Goal: Task Accomplishment & Management: Manage account settings

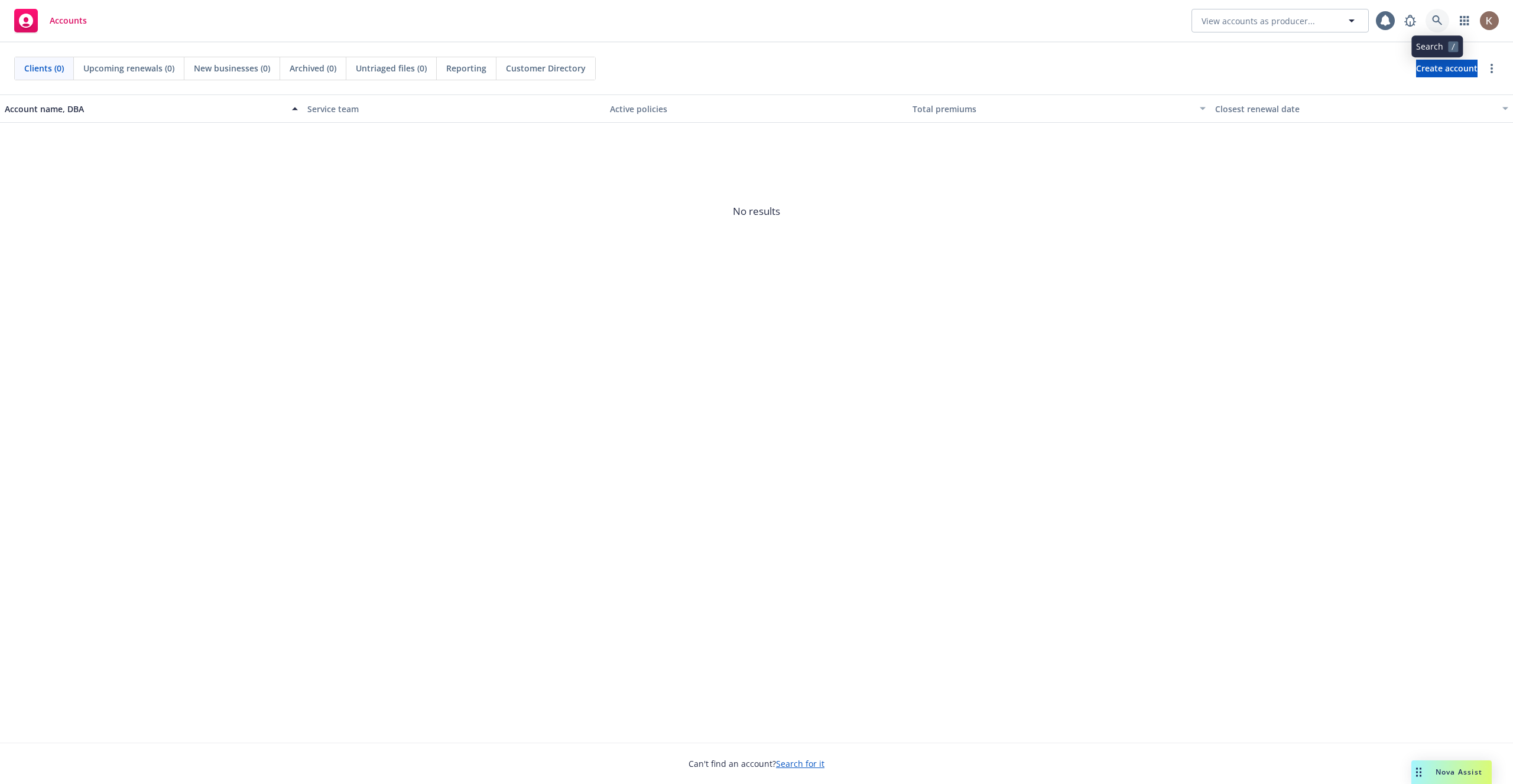
click at [1436, 15] on icon at bounding box center [1436, 20] width 11 height 11
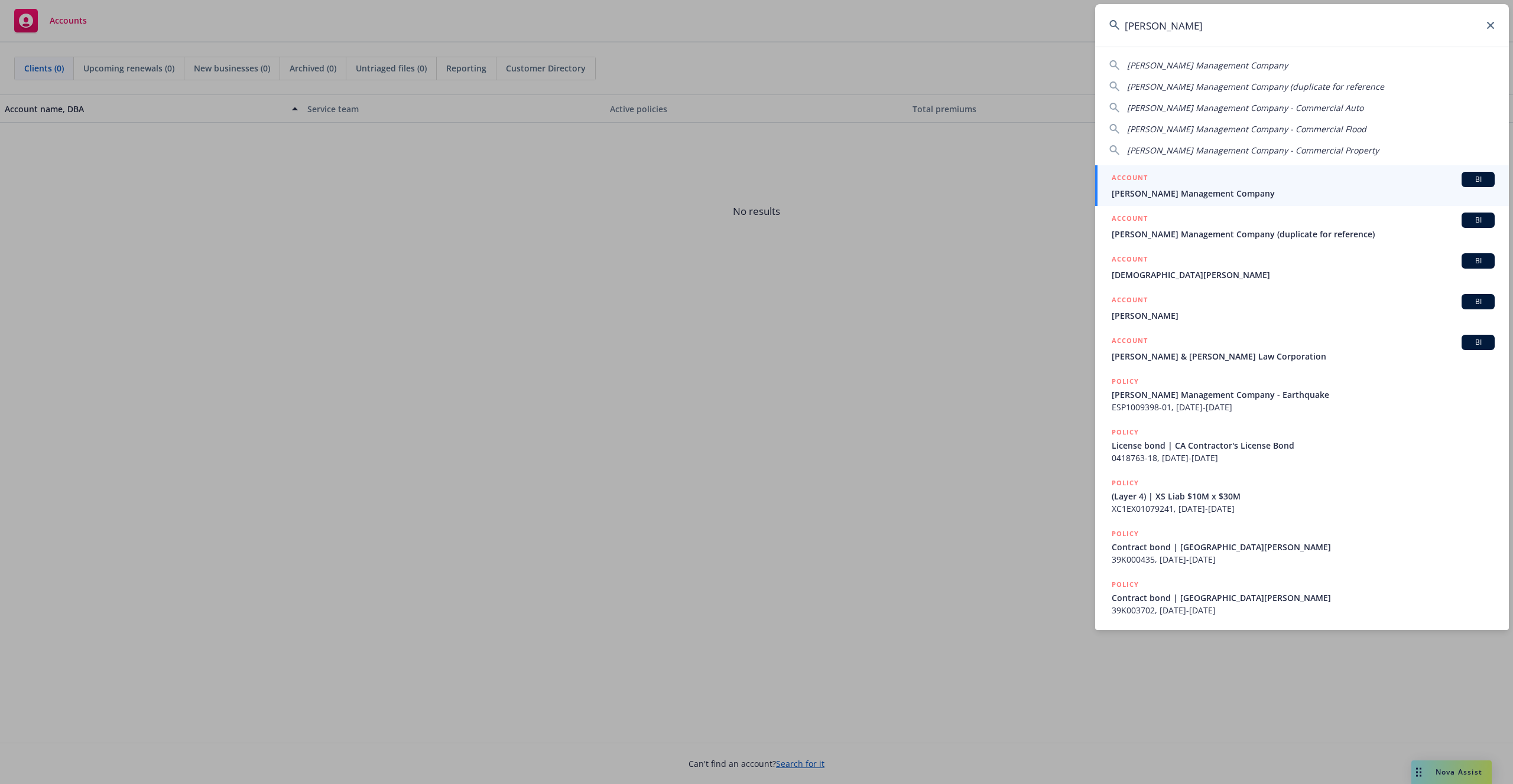
type input "[PERSON_NAME]"
click at [1246, 181] on div "ACCOUNT BI" at bounding box center [1303, 180] width 383 height 15
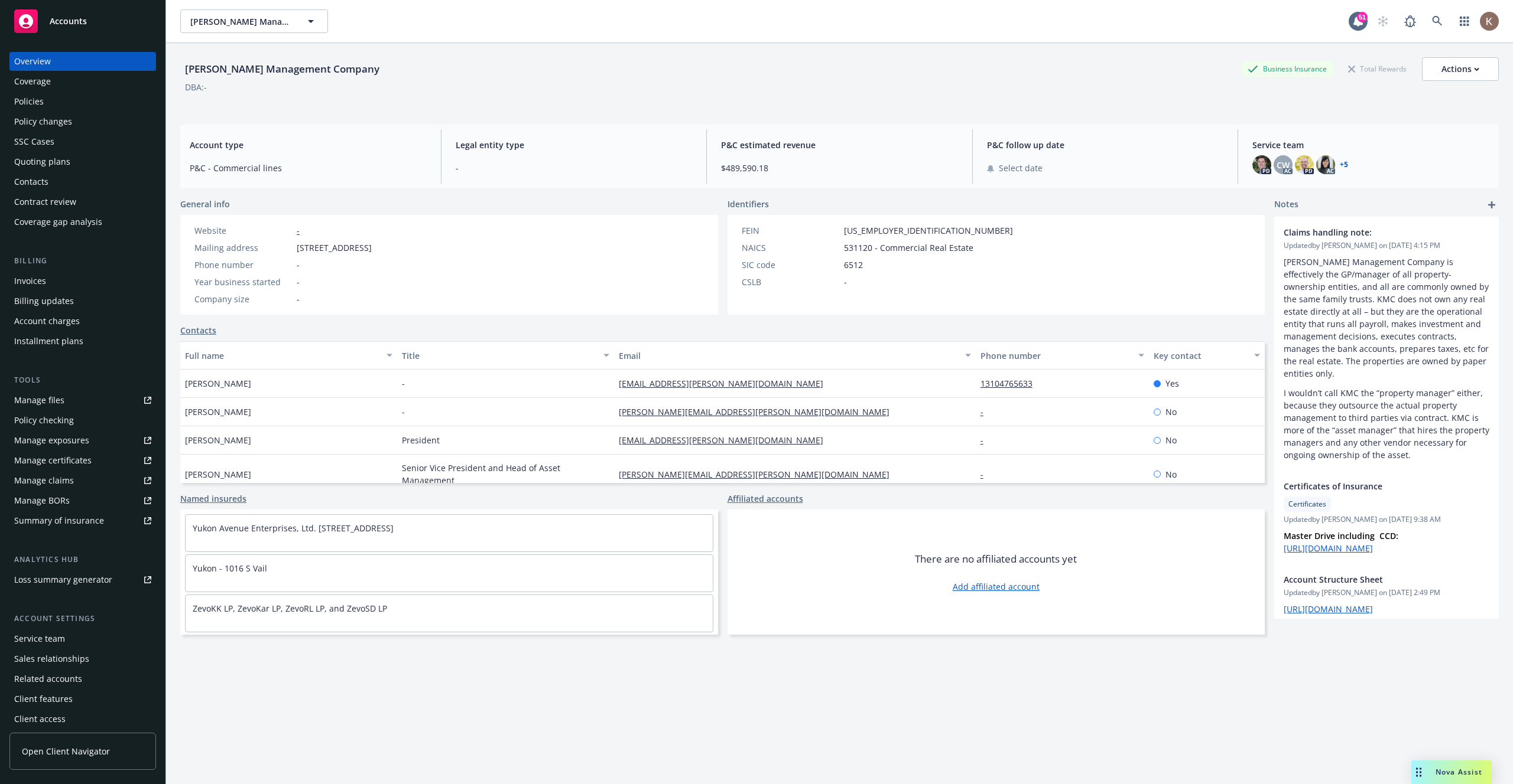
click at [90, 749] on span "Open Client Navigator" at bounding box center [66, 751] width 88 height 12
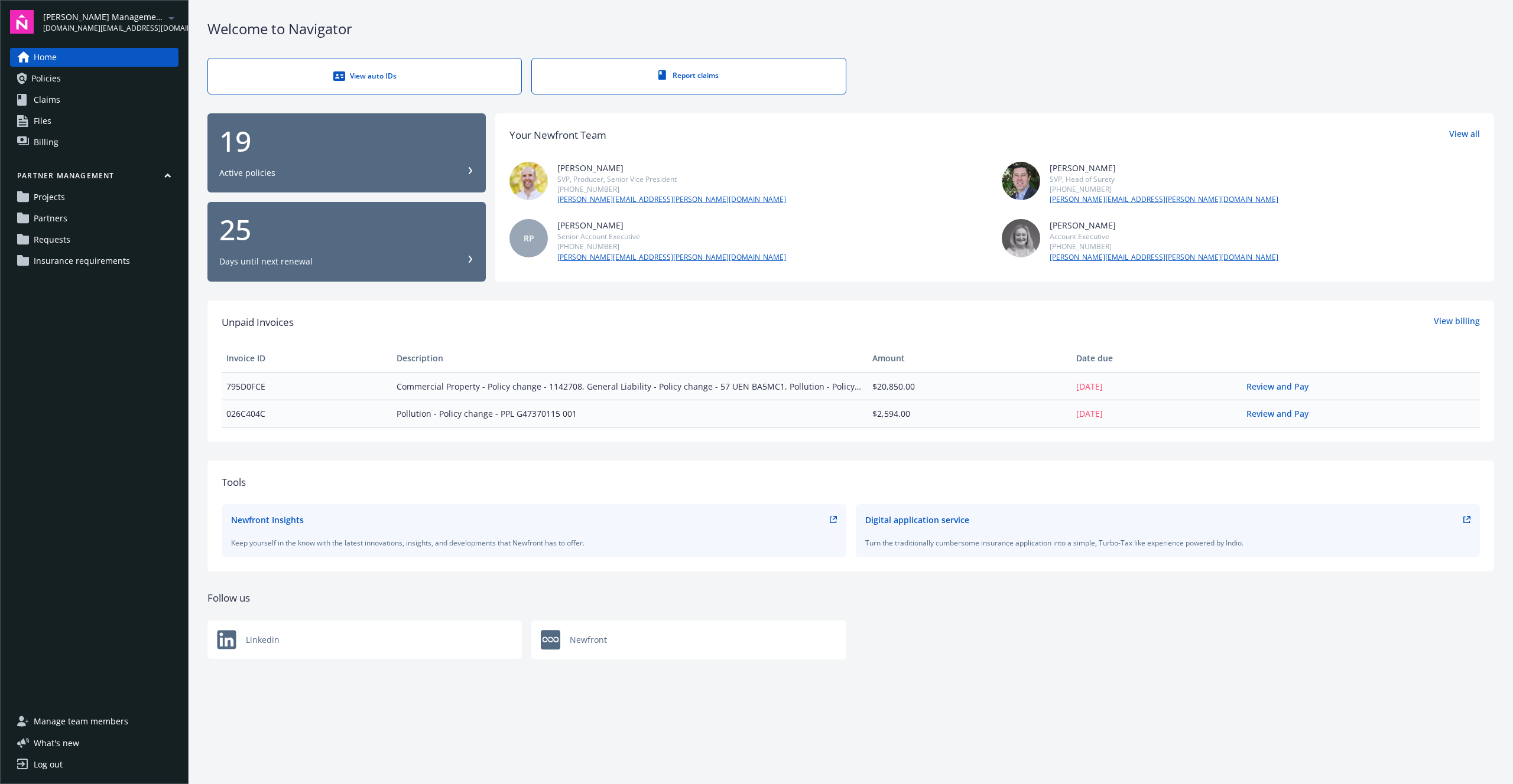
click at [102, 235] on link "Requests" at bounding box center [94, 240] width 169 height 19
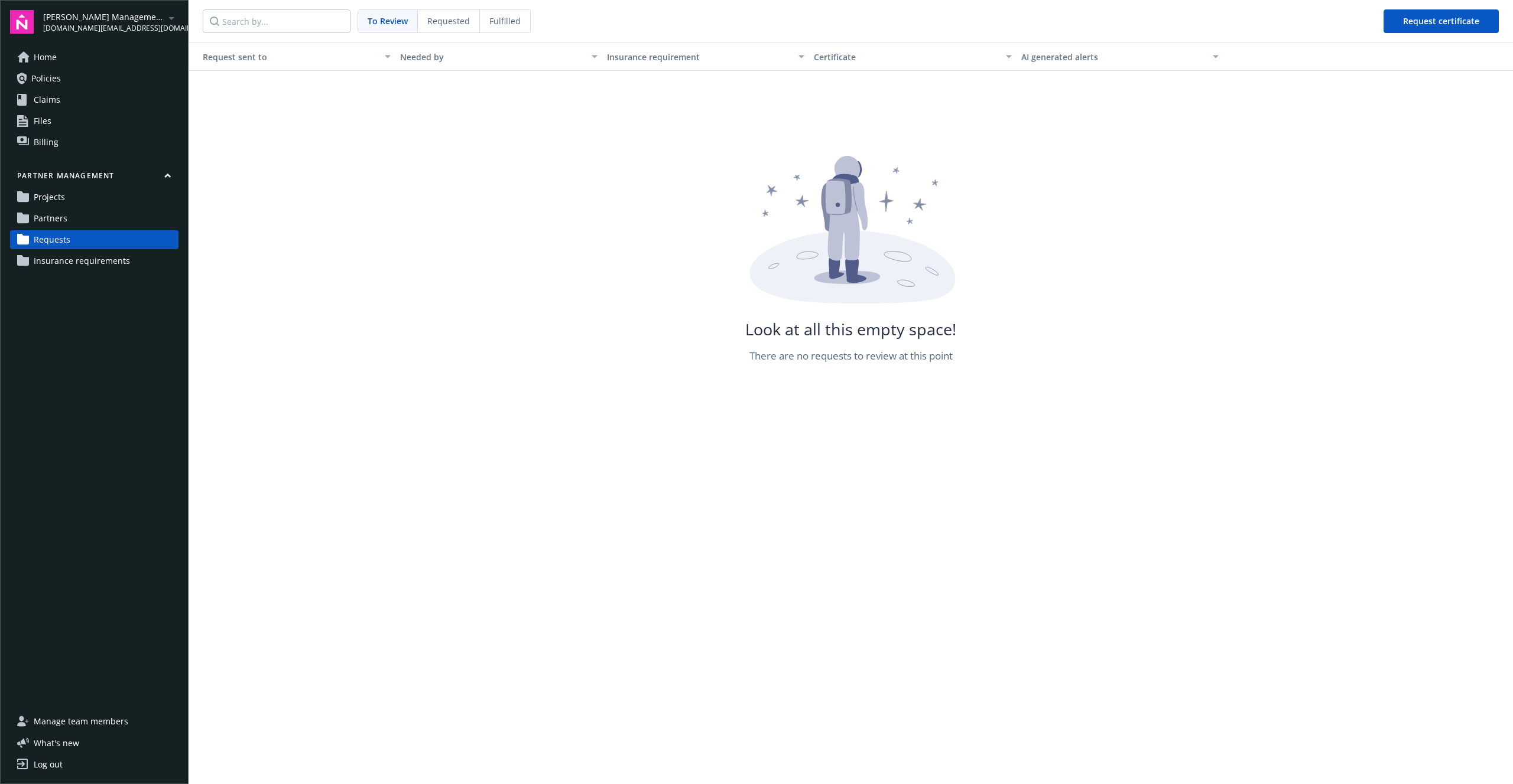
click at [89, 219] on link "Partners" at bounding box center [94, 218] width 169 height 19
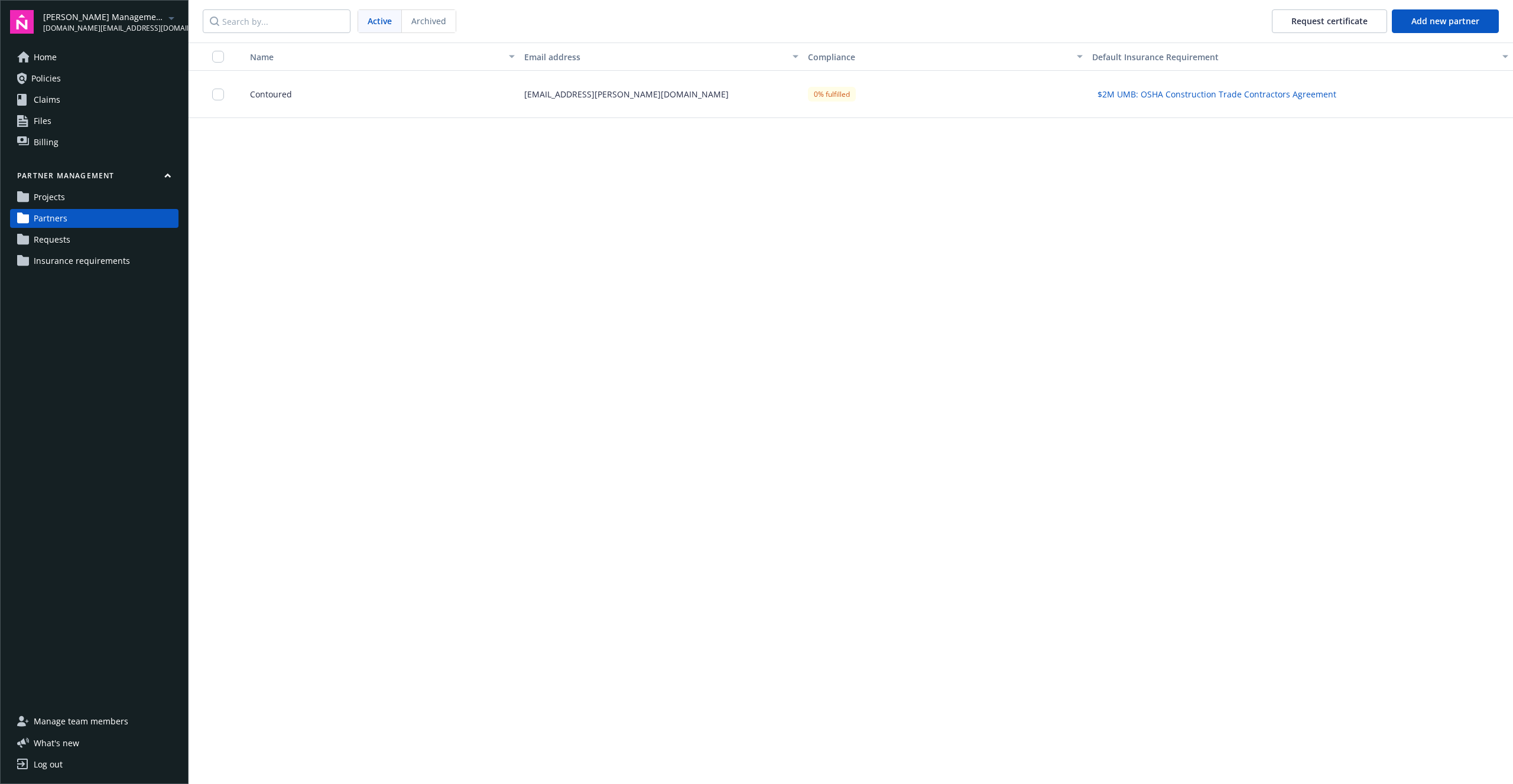
click at [564, 92] on div "dylon.riley@newfront.com" at bounding box center [661, 94] width 283 height 47
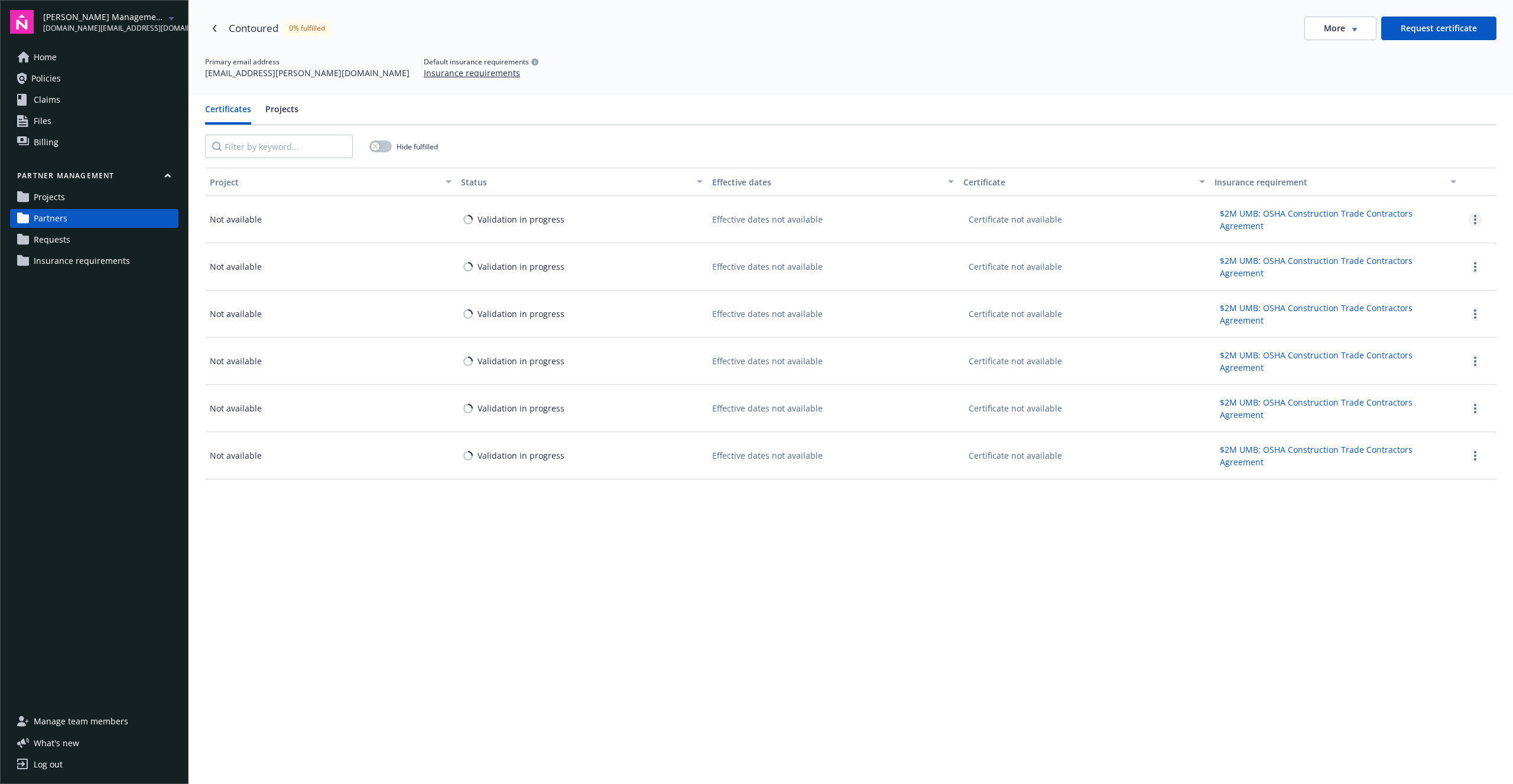
click at [1474, 220] on icon "more" at bounding box center [1475, 220] width 2 height 10
click at [1396, 296] on span "Delete request" at bounding box center [1381, 298] width 58 height 12
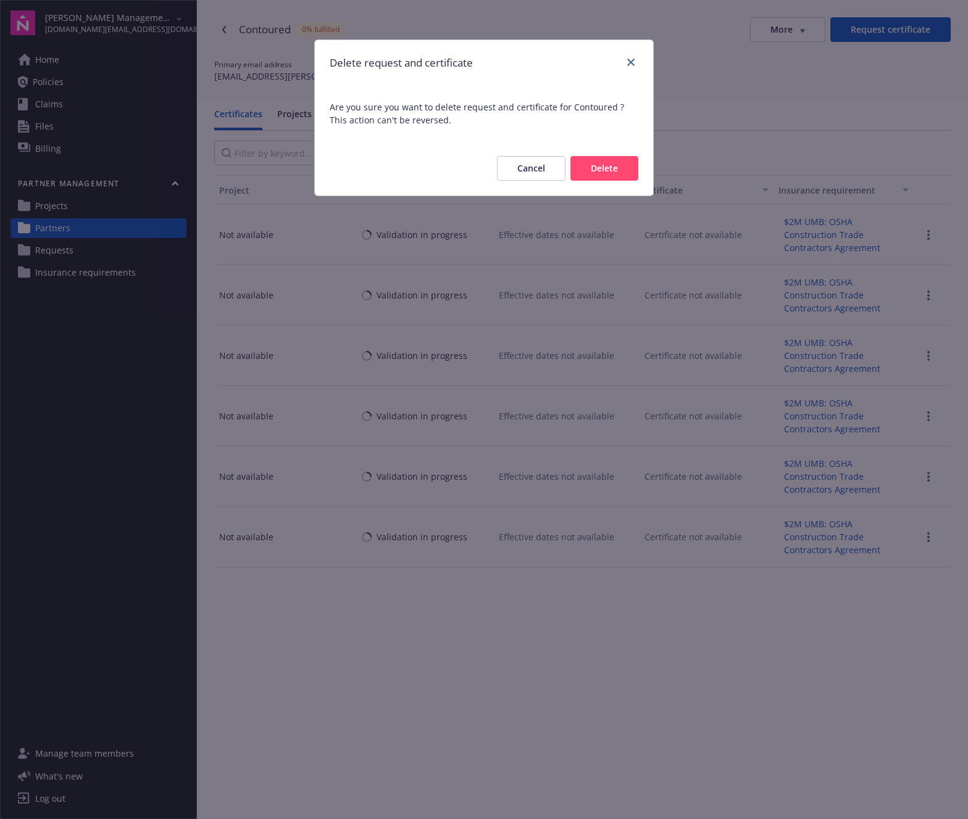
click at [593, 175] on button "Delete" at bounding box center [604, 168] width 68 height 25
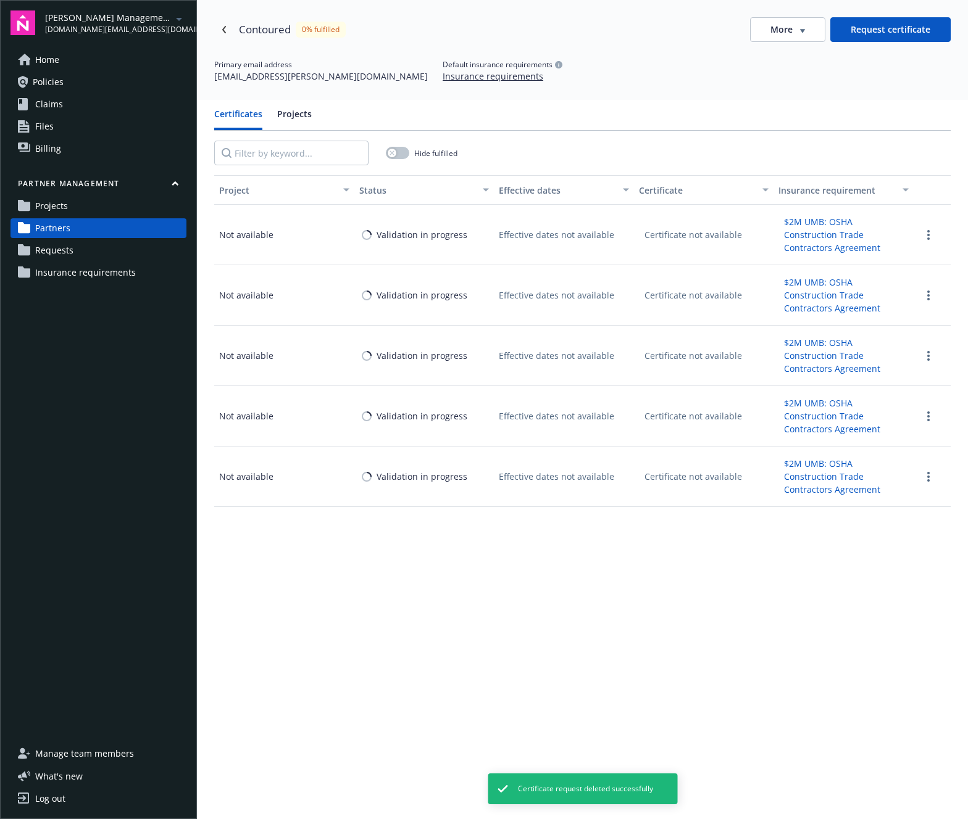
click at [750, 551] on div "Project Status Effective dates Certificate Insurance requirement Not available …" at bounding box center [582, 562] width 736 height 775
click at [931, 240] on link "more" at bounding box center [928, 235] width 15 height 15
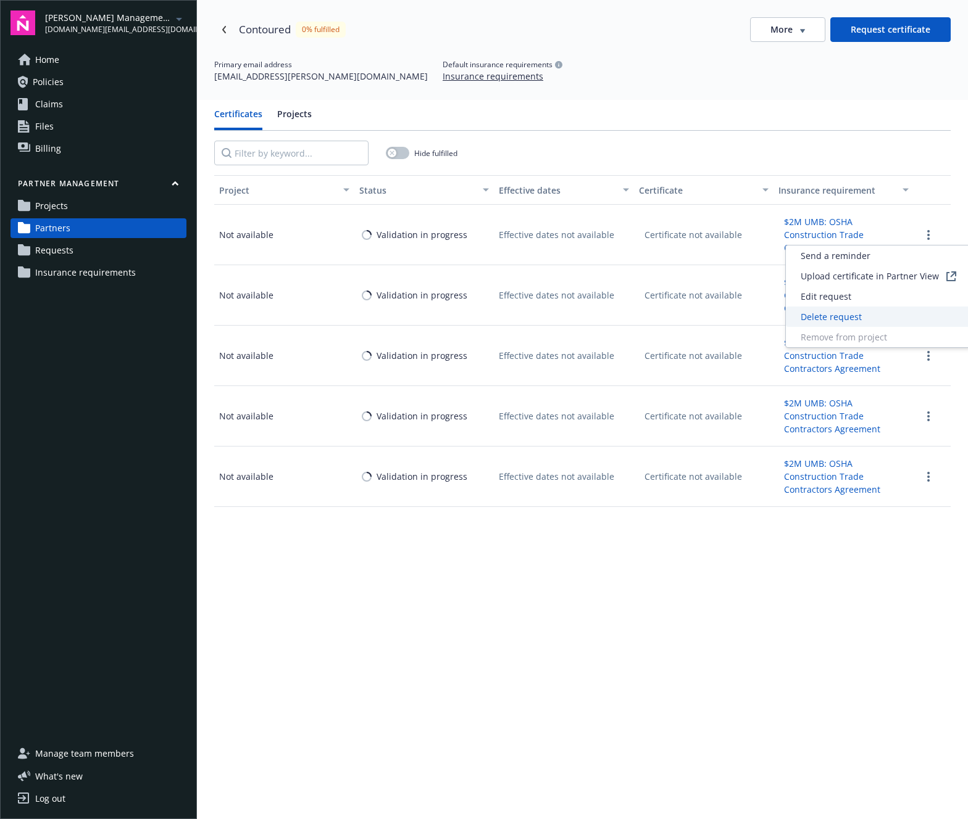
click at [840, 316] on span "Delete request" at bounding box center [830, 316] width 61 height 13
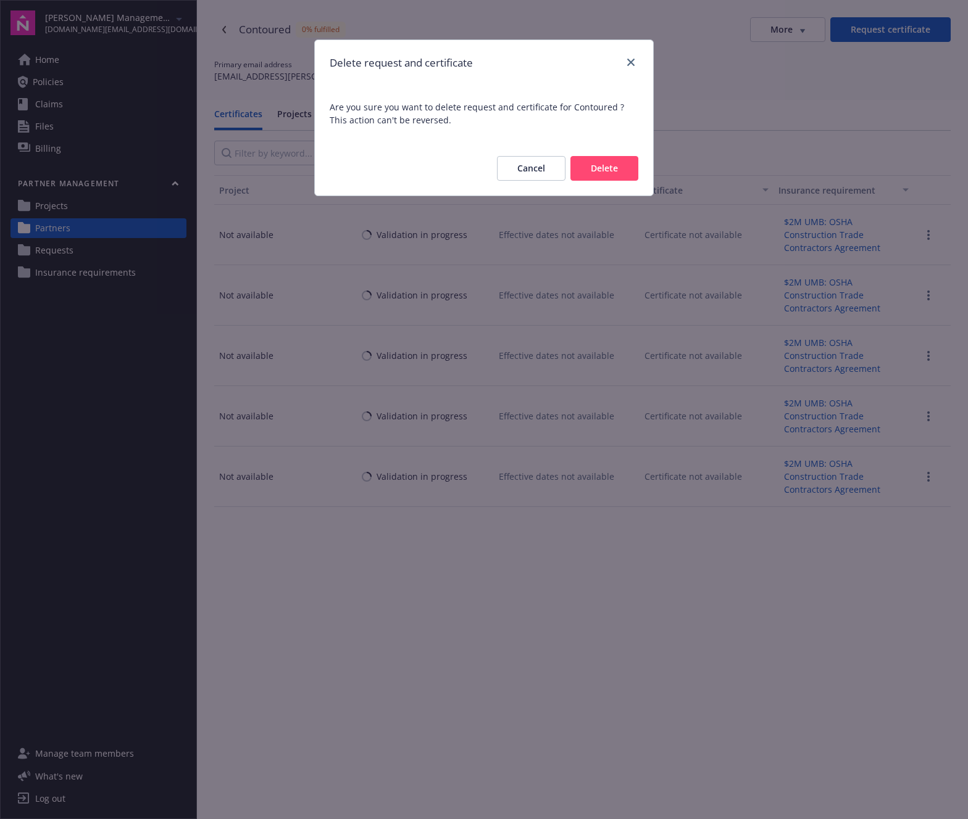
click at [598, 172] on button "Delete" at bounding box center [604, 168] width 68 height 25
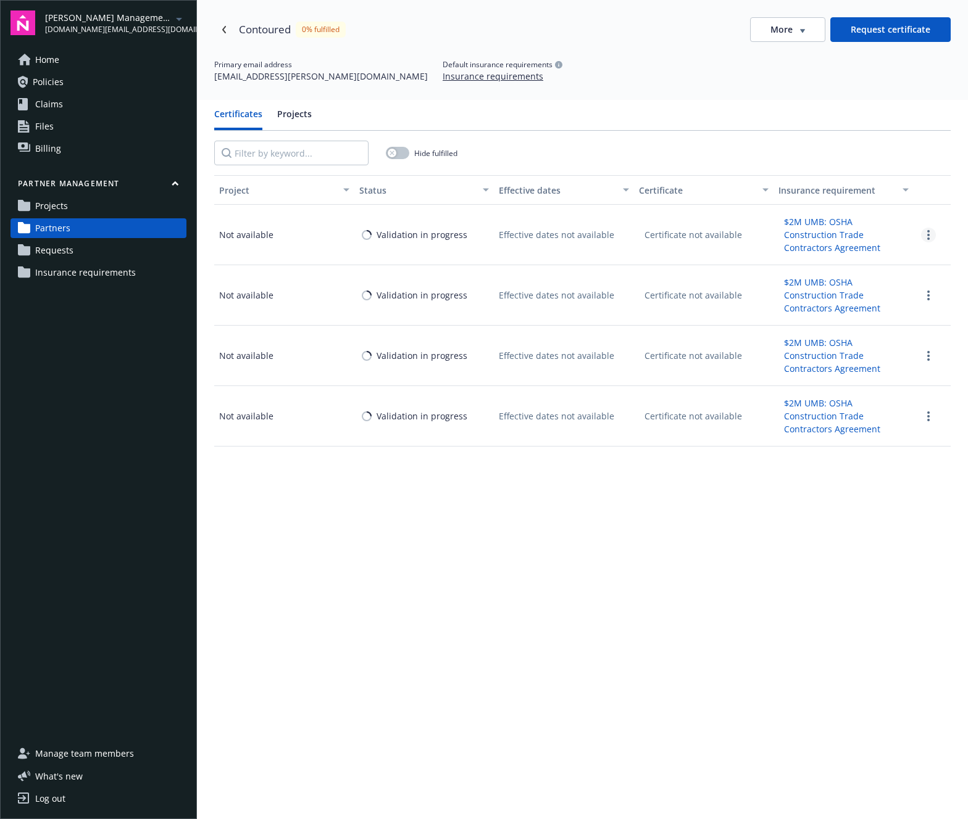
click at [929, 235] on circle "more" at bounding box center [928, 235] width 2 height 2
click at [828, 315] on span "Delete request" at bounding box center [830, 316] width 61 height 13
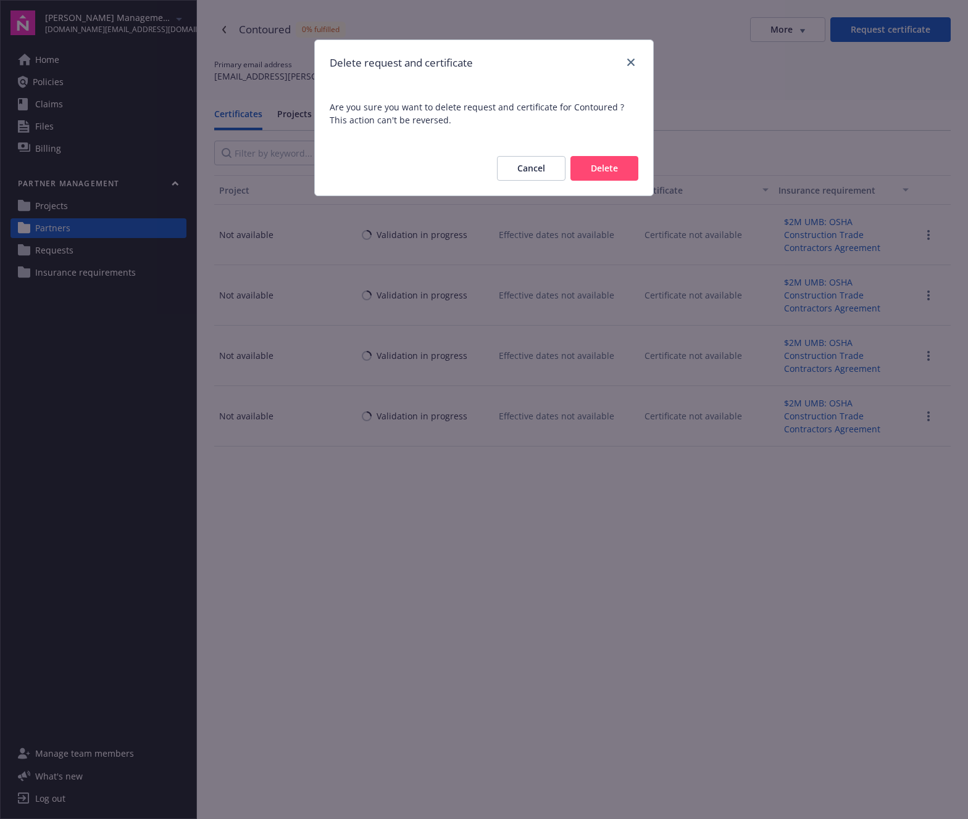
click at [616, 167] on button "Delete" at bounding box center [604, 168] width 68 height 25
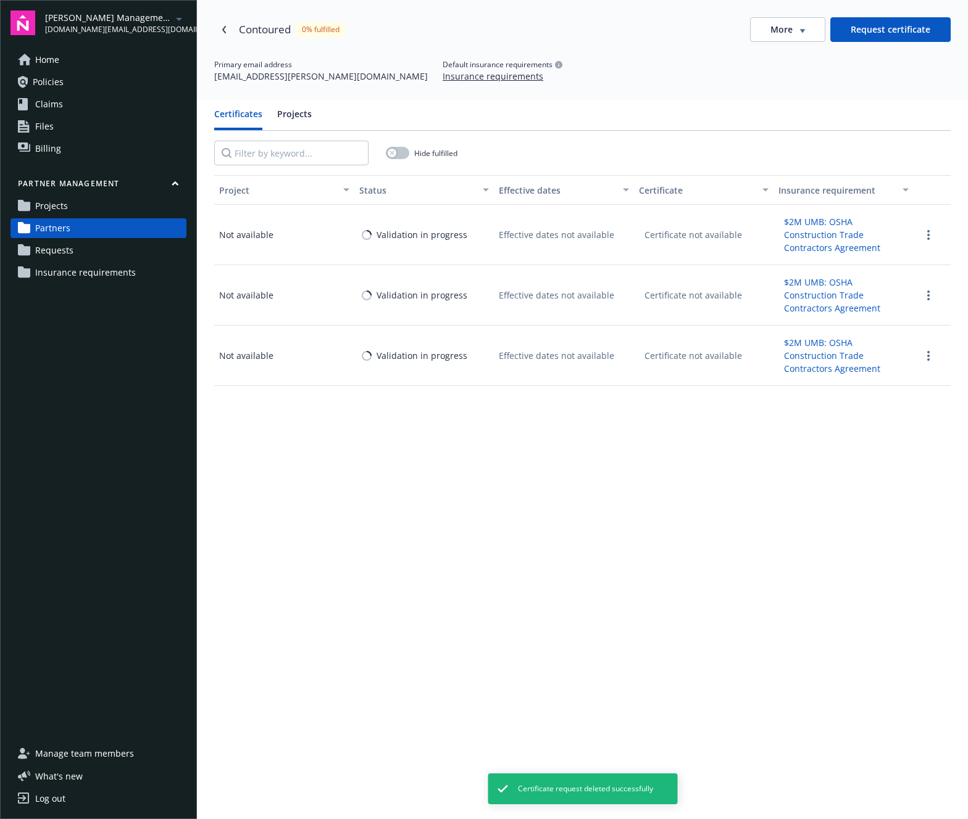
click at [874, 525] on div "Project Status Effective dates Certificate Insurance requirement Not available …" at bounding box center [582, 562] width 736 height 775
click at [930, 238] on link "more" at bounding box center [928, 235] width 15 height 15
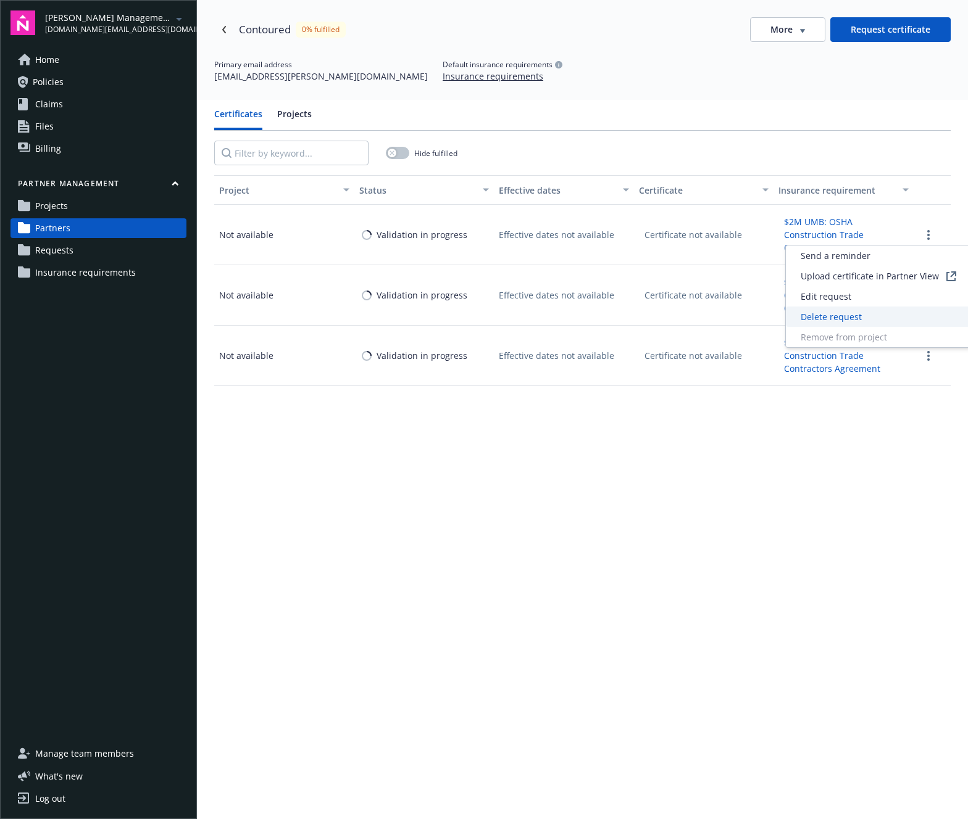
click at [866, 313] on div "Delete request" at bounding box center [878, 317] width 185 height 20
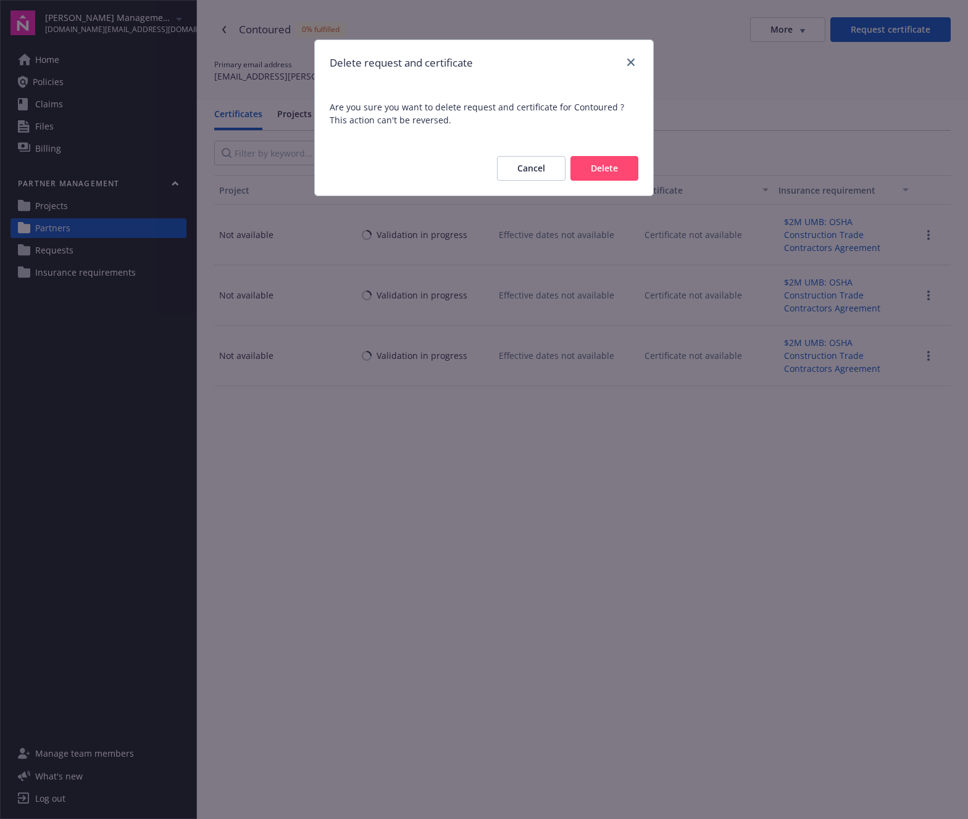
click at [608, 175] on button "Delete" at bounding box center [604, 168] width 68 height 25
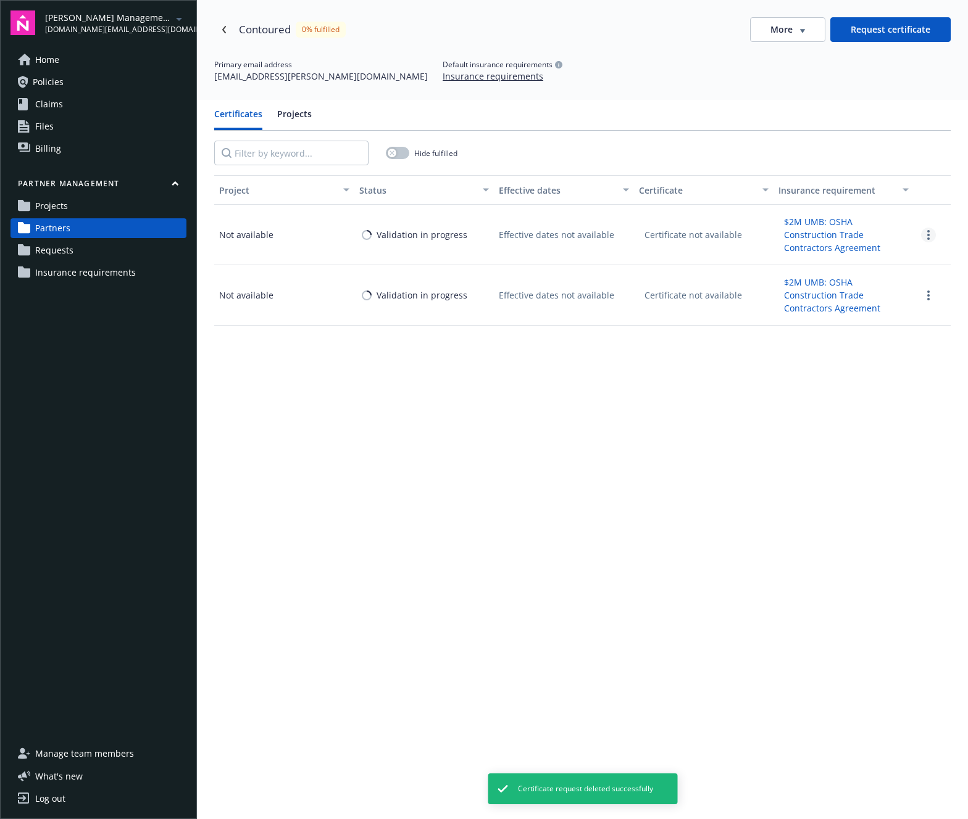
click at [931, 239] on link "more" at bounding box center [928, 235] width 15 height 15
click at [868, 316] on div "Delete request" at bounding box center [878, 317] width 185 height 20
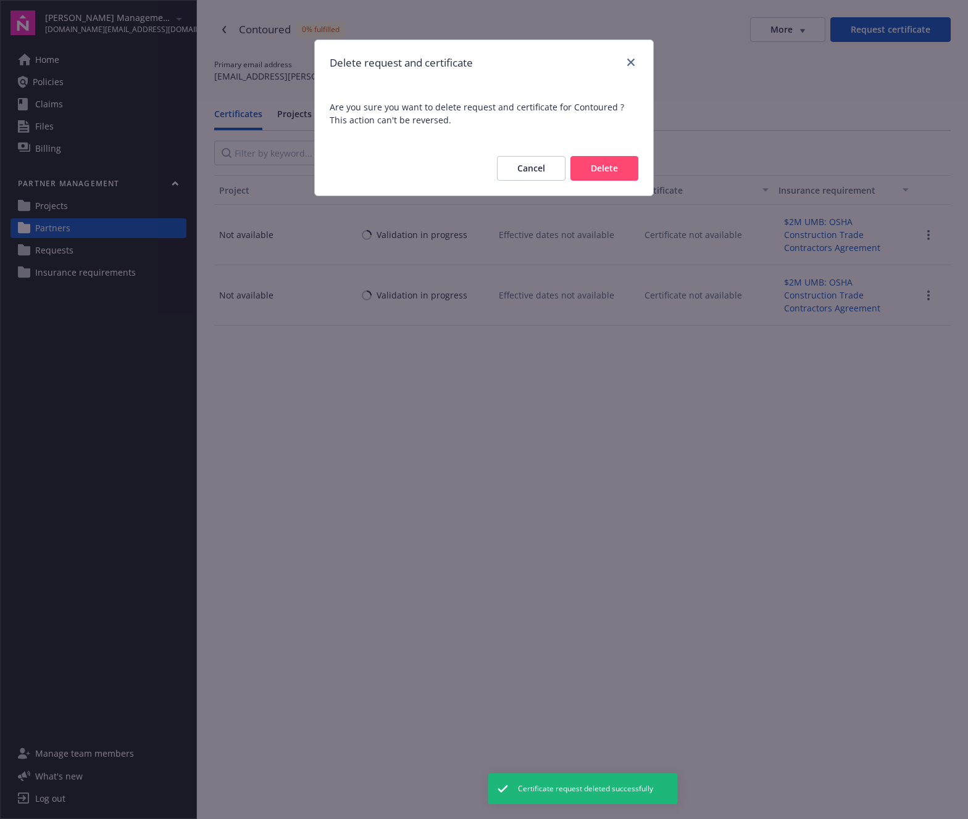
click at [615, 176] on button "Delete" at bounding box center [604, 168] width 68 height 25
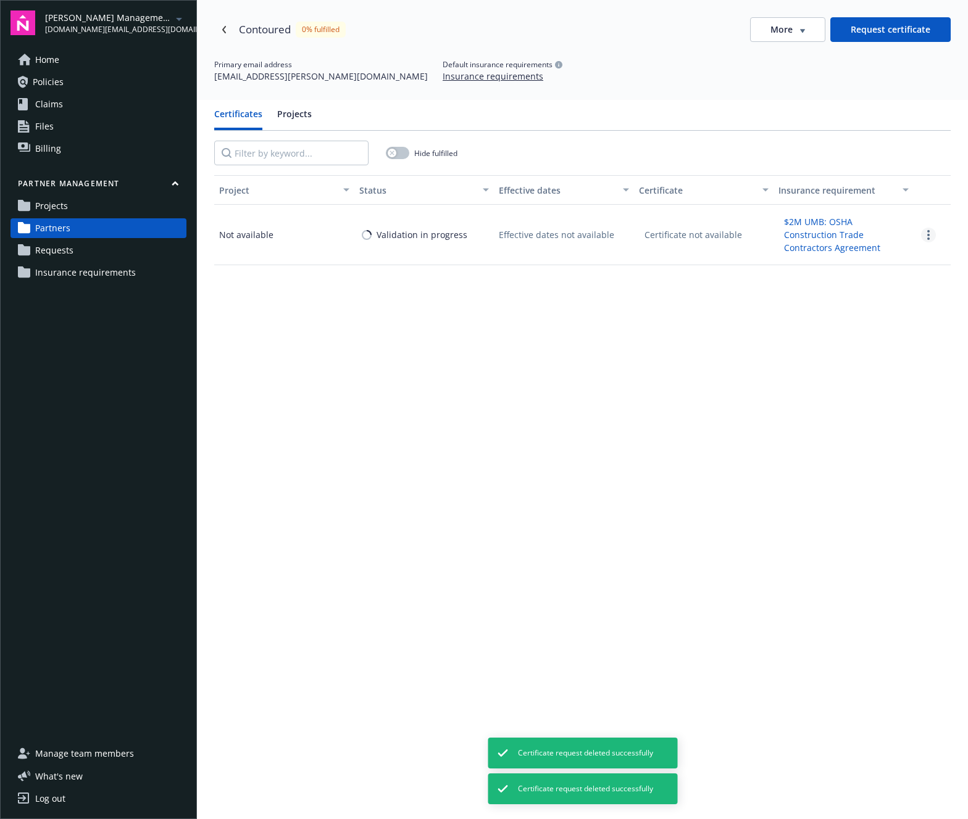
click at [929, 231] on circle "more" at bounding box center [928, 231] width 2 height 2
click at [871, 315] on div "Delete request" at bounding box center [878, 317] width 185 height 20
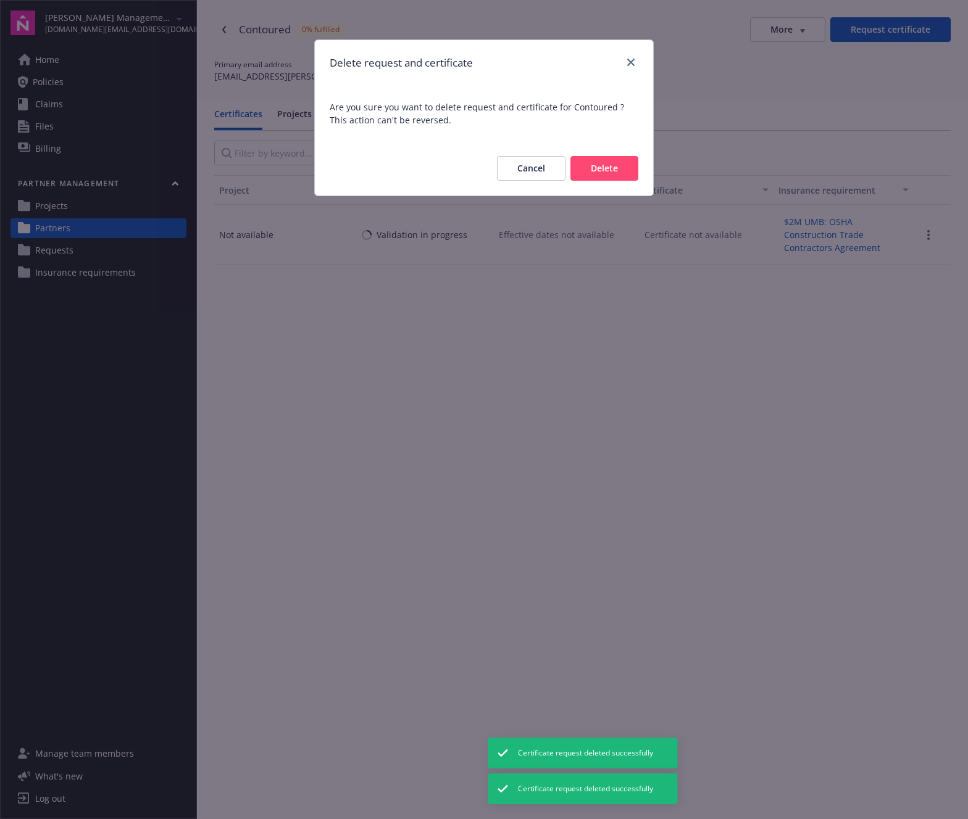
click at [611, 180] on button "Delete" at bounding box center [604, 168] width 68 height 25
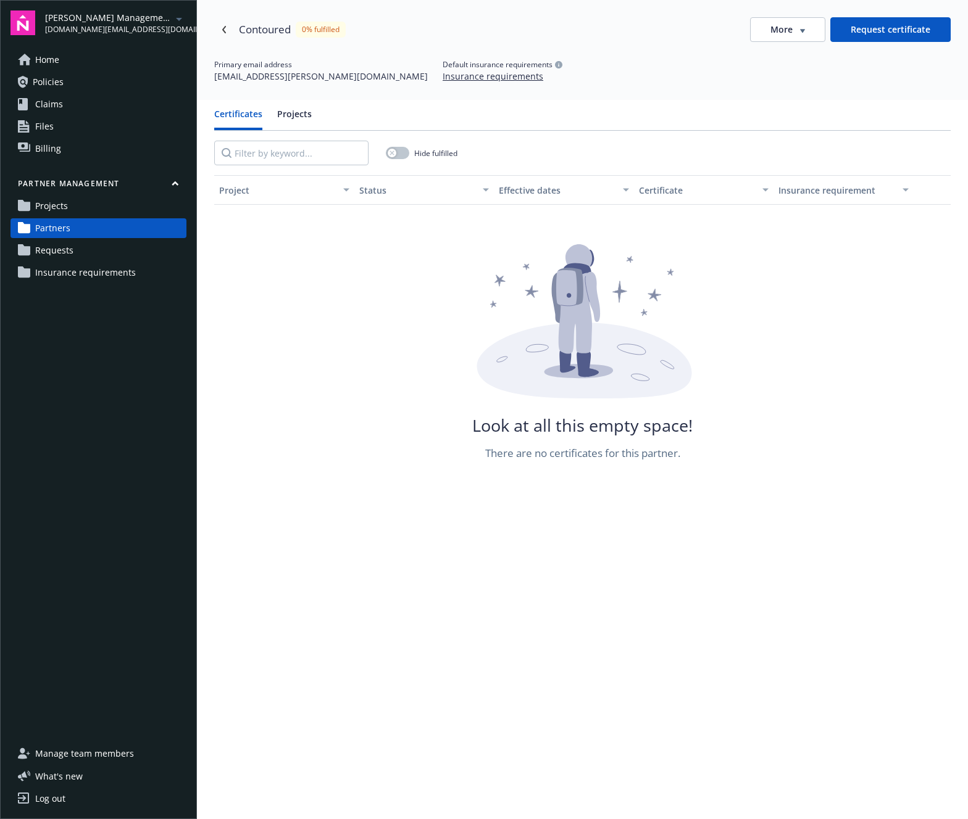
click at [837, 379] on div "Look at all this empty space! There are no certificates for this partner." at bounding box center [582, 352] width 736 height 217
